Goal: Navigation & Orientation: Find specific page/section

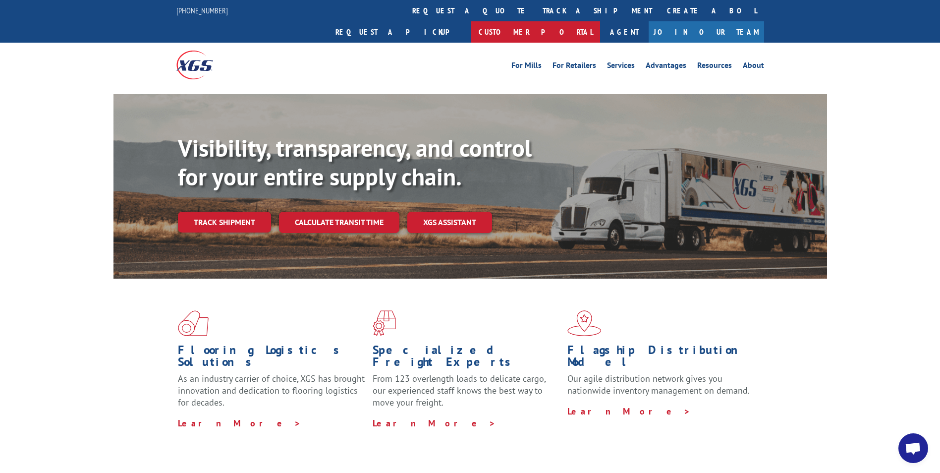
click at [600, 21] on link "Customer Portal" at bounding box center [535, 31] width 129 height 21
